Goal: Information Seeking & Learning: Learn about a topic

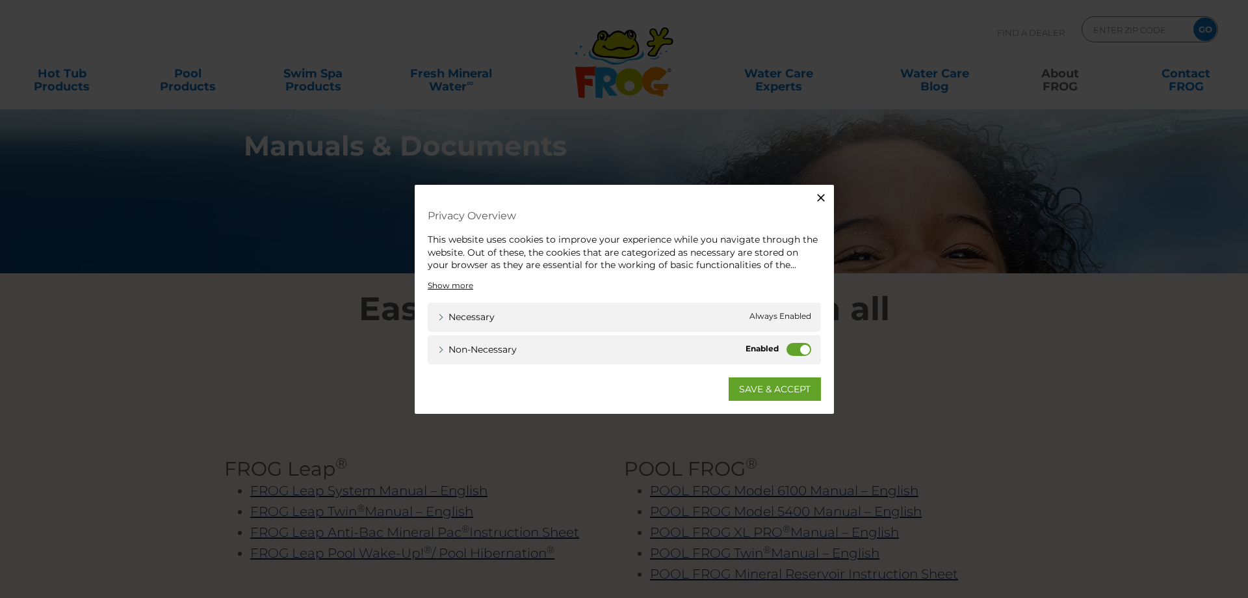
click at [804, 351] on label "Non-necessary" at bounding box center [799, 348] width 25 height 13
click at [0, 0] on input "Non-necessary" at bounding box center [0, 0] width 0 height 0
click at [771, 386] on link "SAVE & ACCEPT" at bounding box center [775, 387] width 92 height 23
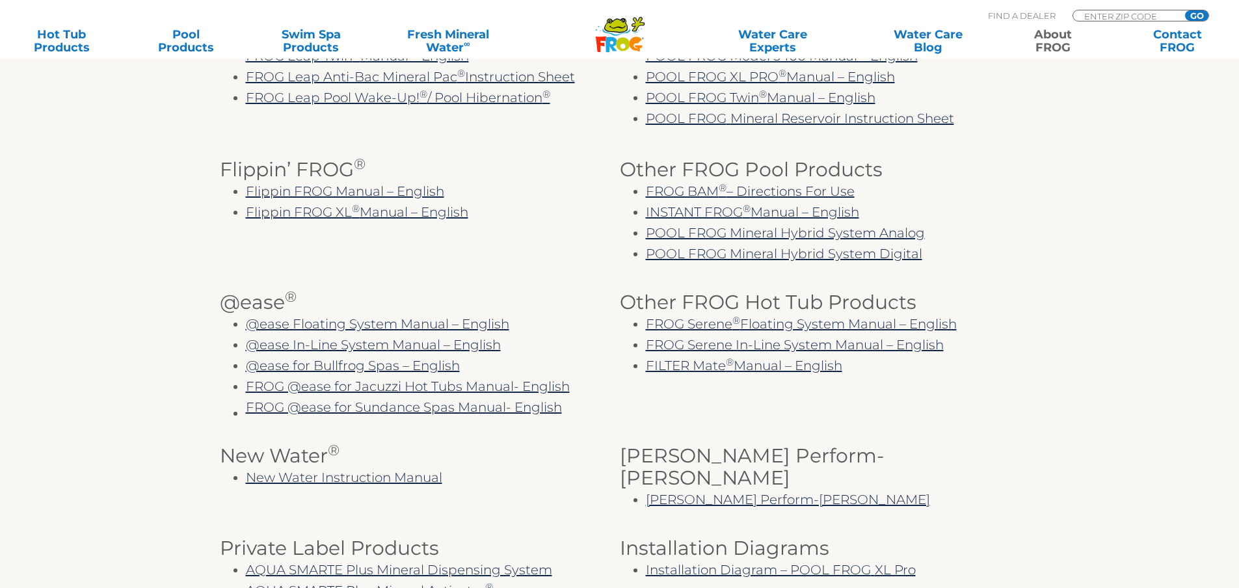
scroll to position [304, 0]
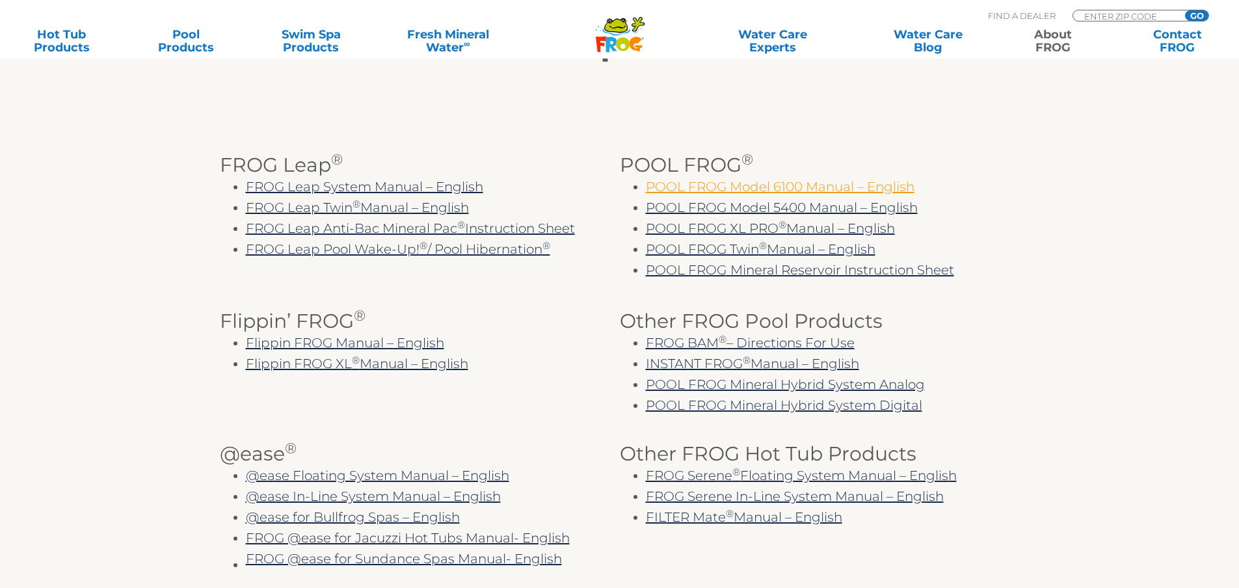
click at [767, 187] on link "POOL FROG Model 6100 Manual – English" at bounding box center [780, 187] width 269 height 16
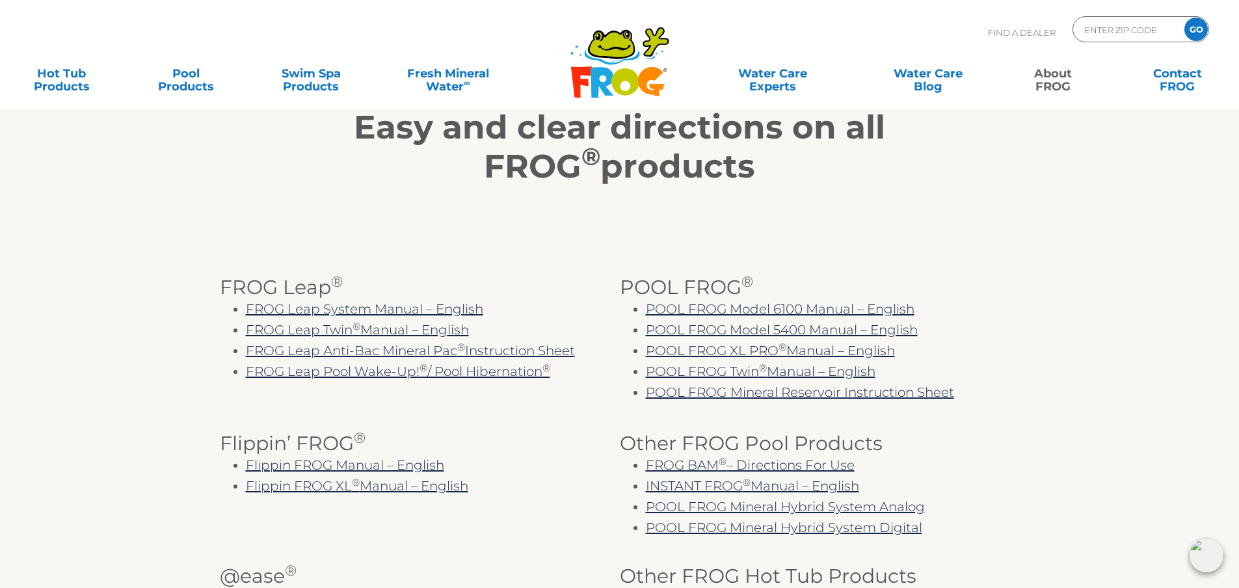
scroll to position [0, 0]
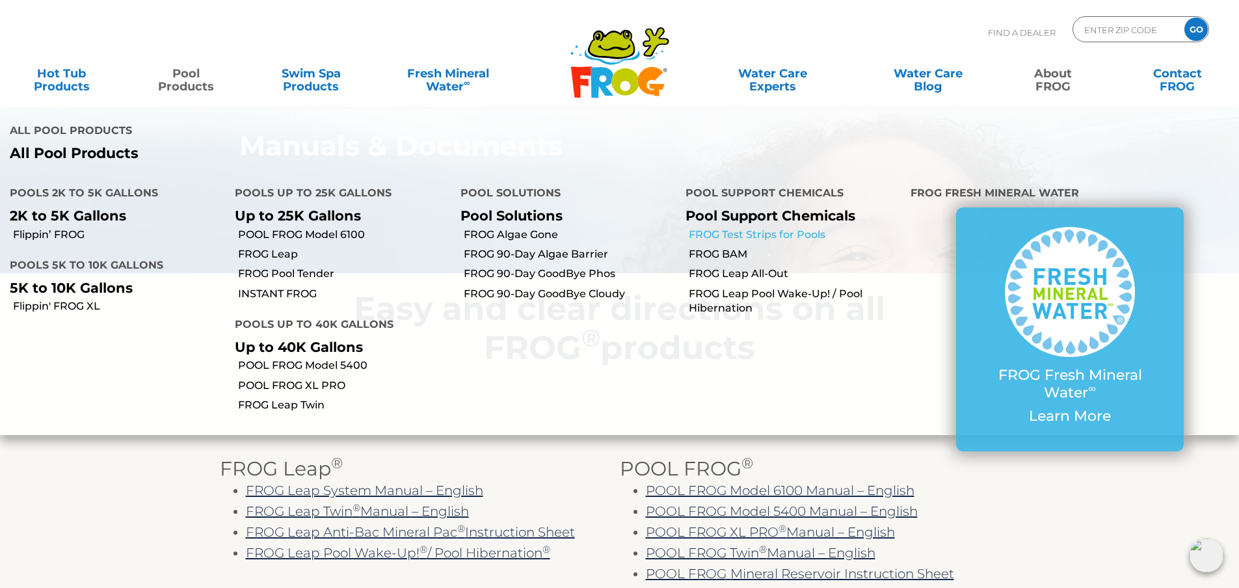
click at [771, 228] on link "FROG Test Strips for Pools" at bounding box center [795, 235] width 212 height 14
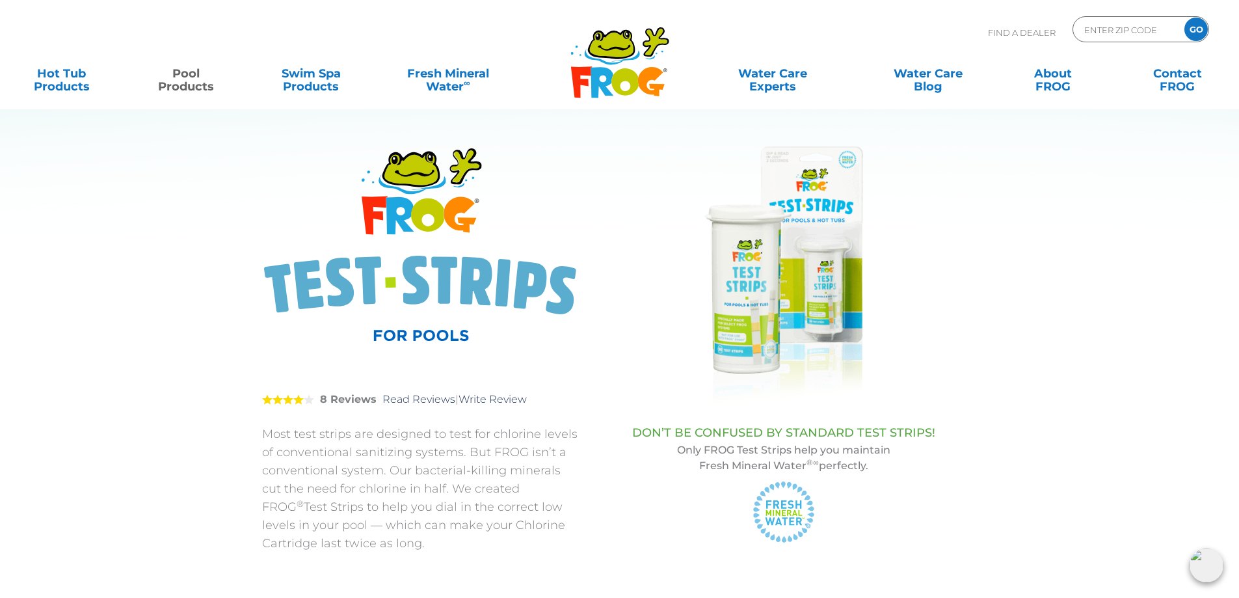
drag, startPoint x: 709, startPoint y: 464, endPoint x: 809, endPoint y: 462, distance: 100.2
click at [758, 464] on p "Only FROG Test Strips help you maintain Fresh Mineral Water ®∞ perfectly." at bounding box center [784, 457] width 348 height 31
click at [871, 459] on p "Only FROG Test Strips help you maintain Fresh Mineral Water ®∞ perfectly." at bounding box center [784, 457] width 348 height 31
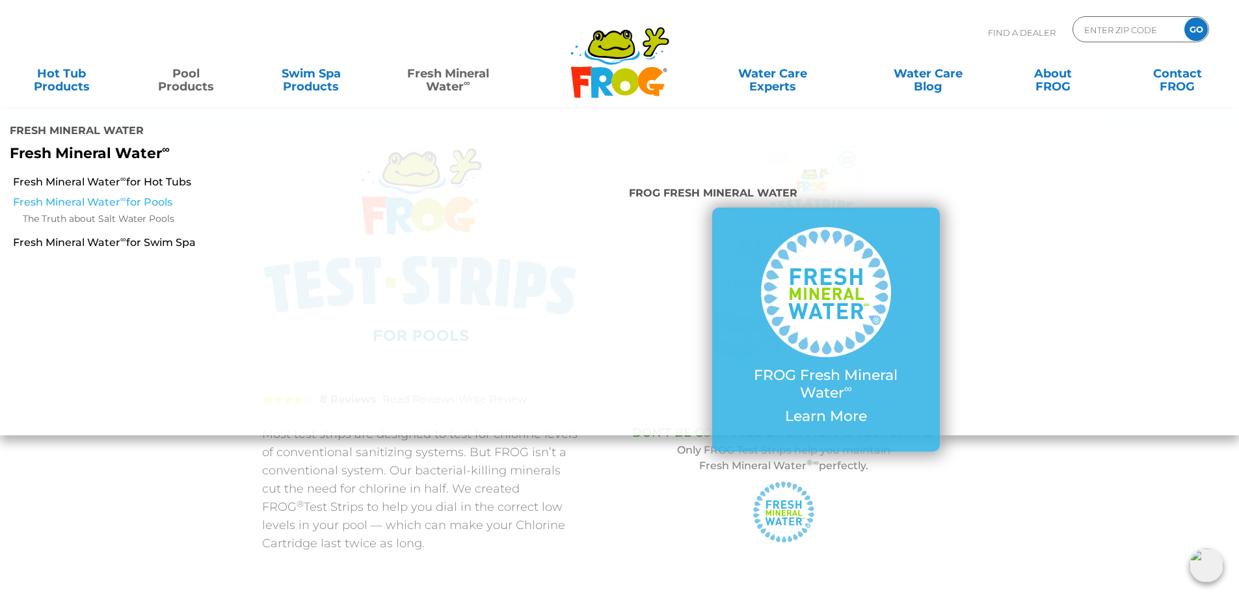
click at [90, 195] on link "Fresh Mineral Water ∞ for Pools" at bounding box center [213, 202] width 400 height 14
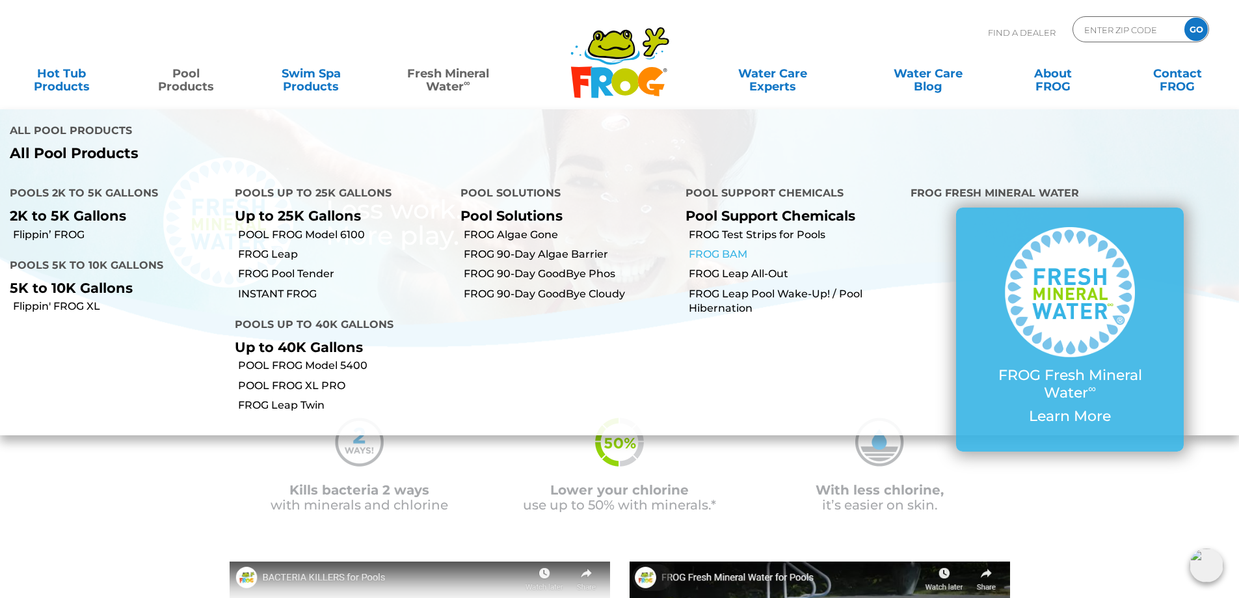
click at [728, 247] on link "FROG BAM" at bounding box center [795, 254] width 212 height 14
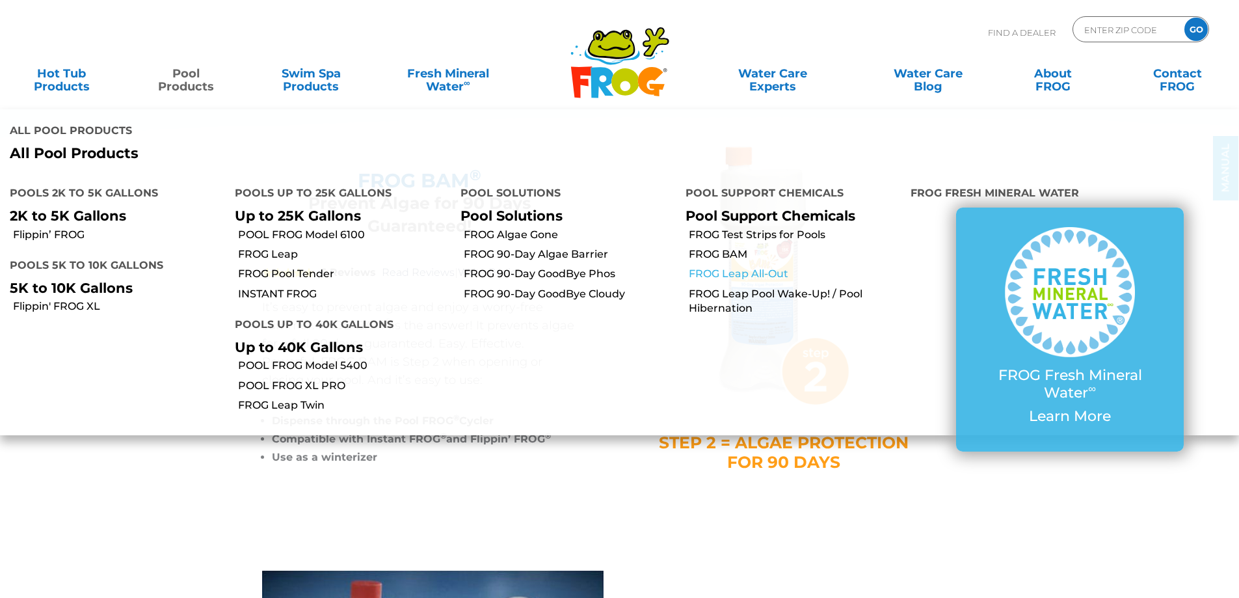
click at [721, 267] on link "FROG Leap All-Out" at bounding box center [795, 274] width 212 height 14
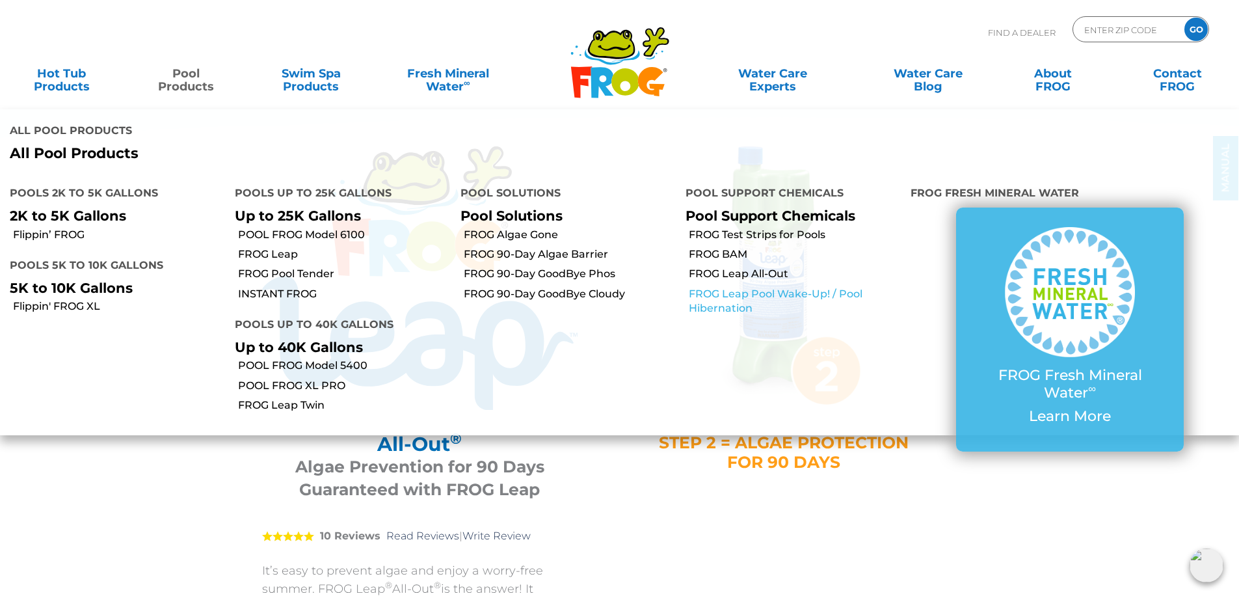
click at [724, 287] on link "FROG Leap Pool Wake-Up! / Pool Hibernation" at bounding box center [795, 301] width 212 height 29
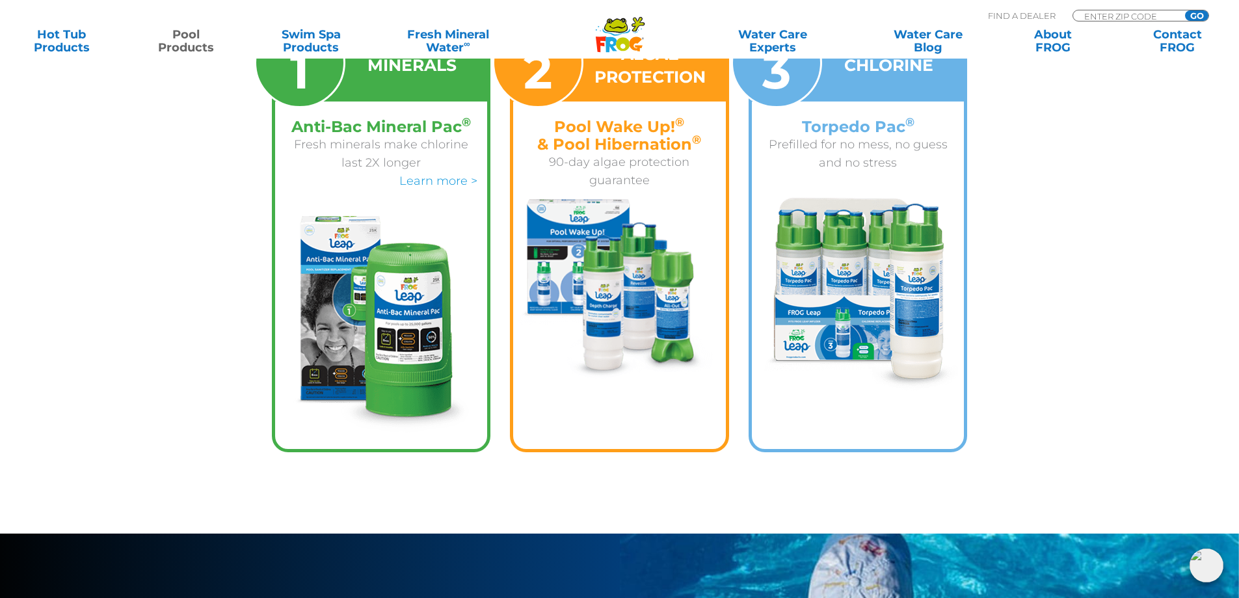
scroll to position [2882, 0]
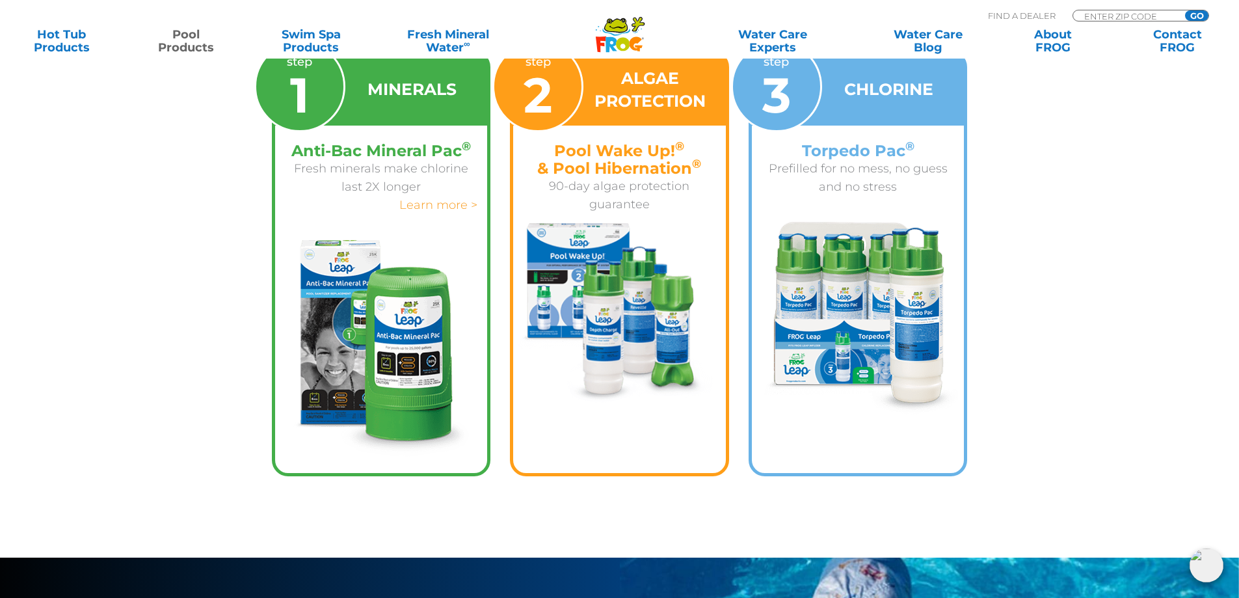
click at [442, 202] on link "Learn more >" at bounding box center [438, 205] width 78 height 14
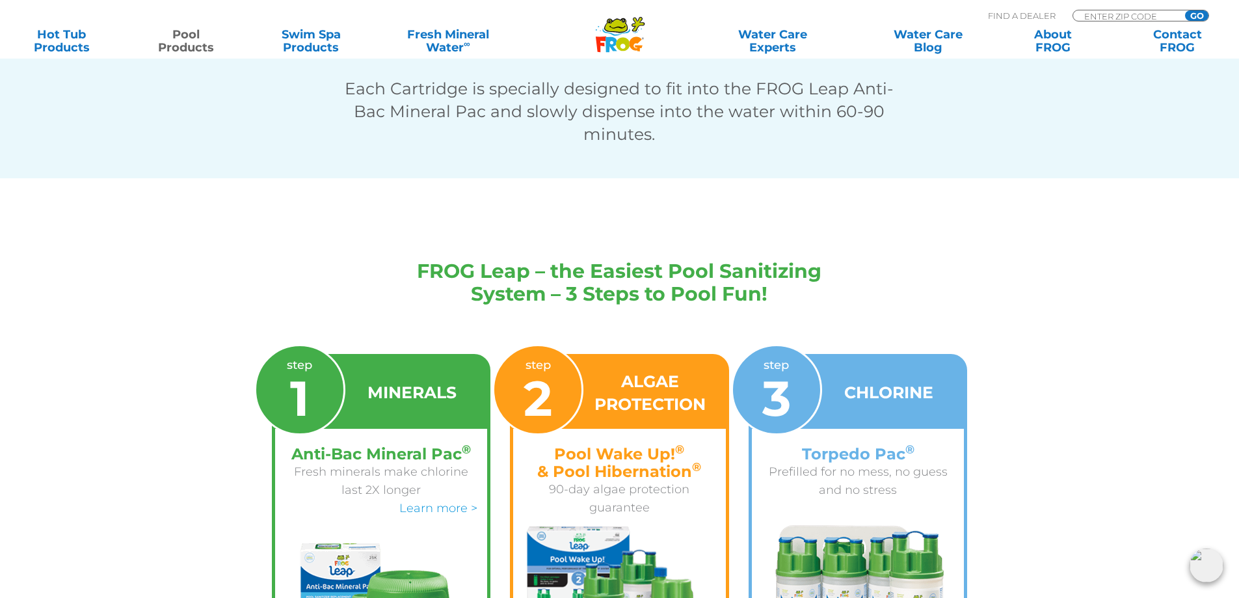
click at [532, 385] on span "2" at bounding box center [537, 398] width 29 height 60
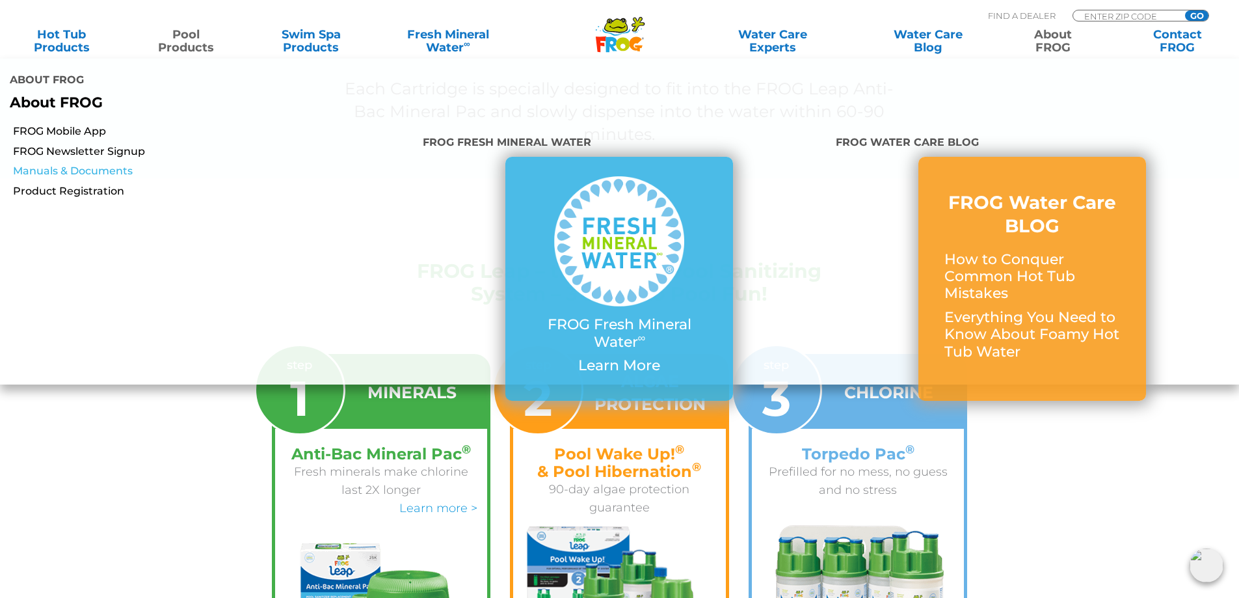
click at [96, 164] on link "Manuals & Documents" at bounding box center [213, 171] width 400 height 14
